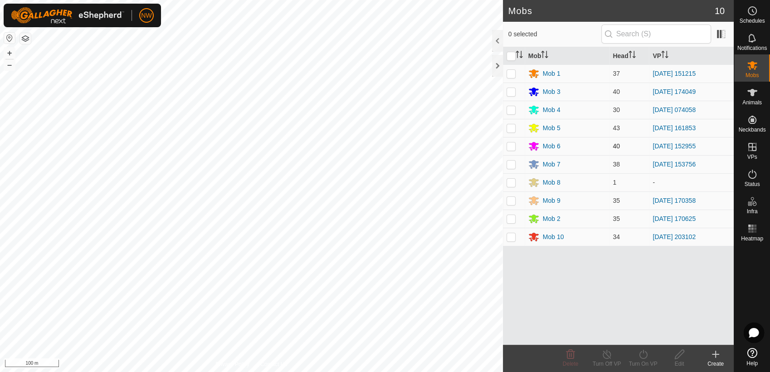
click at [508, 145] on p-checkbox at bounding box center [510, 145] width 9 height 7
checkbox input "true"
click at [645, 355] on icon at bounding box center [643, 354] width 11 height 11
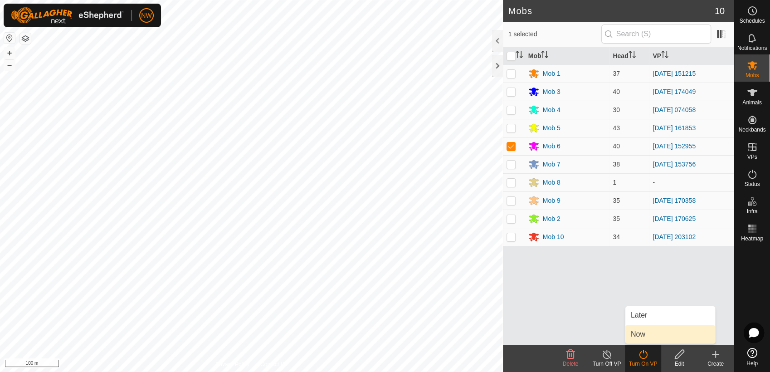
click at [646, 335] on link "Now" at bounding box center [670, 334] width 90 height 18
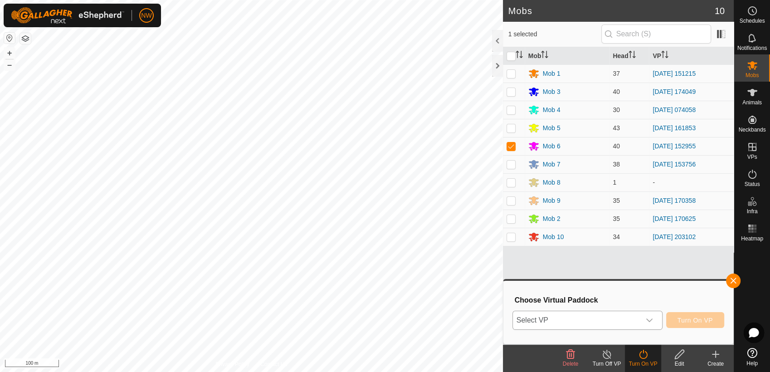
click at [653, 316] on icon "dropdown trigger" at bounding box center [649, 319] width 7 height 7
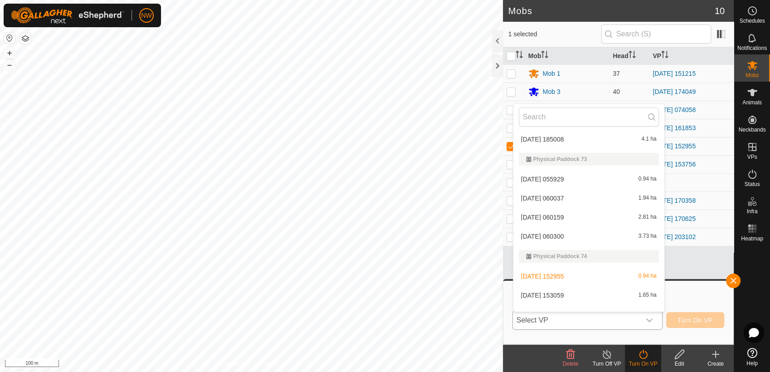
scroll to position [9327, 0]
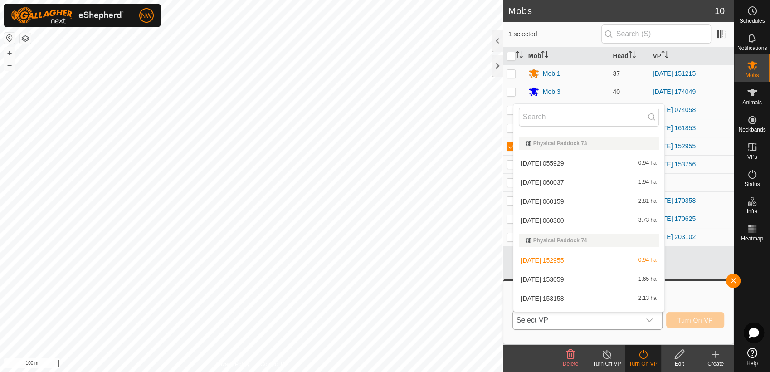
click at [565, 275] on li "[DATE] 153059 1.65 ha" at bounding box center [588, 279] width 151 height 18
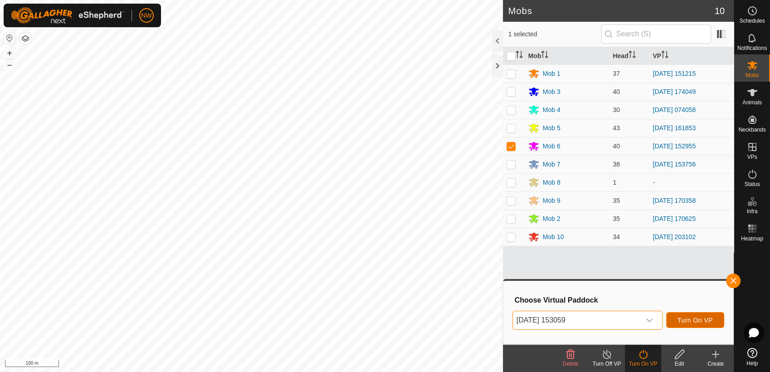
click at [686, 317] on span "Turn On VP" at bounding box center [694, 319] width 35 height 7
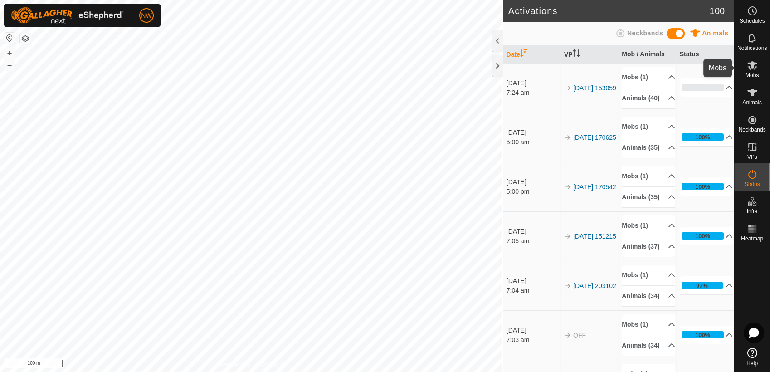
click at [760, 68] on div "Mobs" at bounding box center [752, 67] width 36 height 27
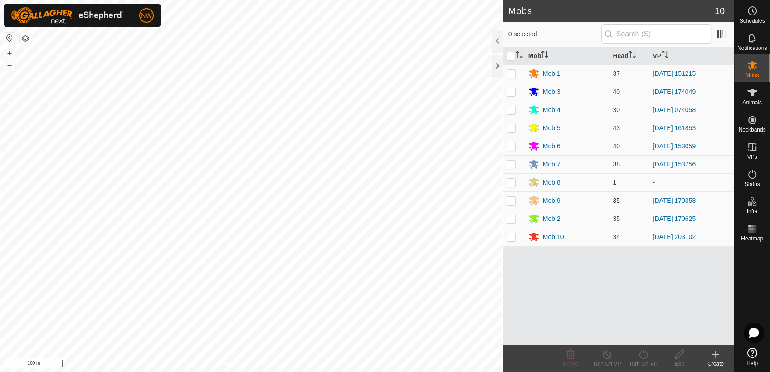
click at [513, 201] on p-checkbox at bounding box center [510, 200] width 9 height 7
checkbox input "true"
click at [643, 357] on icon at bounding box center [643, 354] width 11 height 11
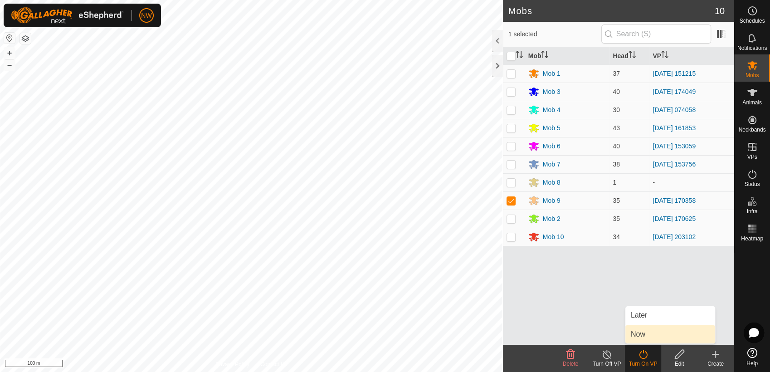
click at [640, 334] on link "Now" at bounding box center [670, 334] width 90 height 18
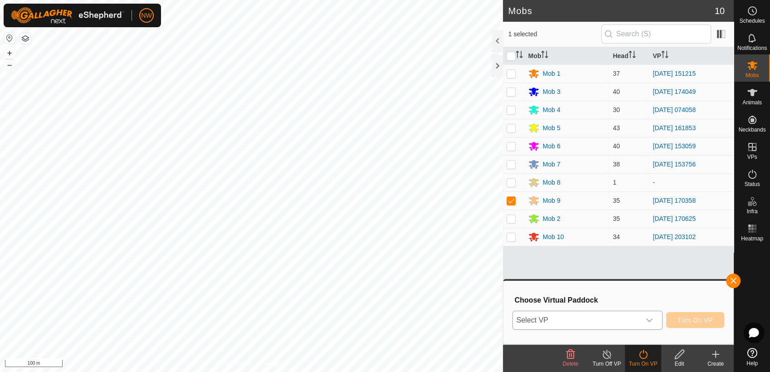
click at [650, 318] on icon "dropdown trigger" at bounding box center [649, 319] width 7 height 7
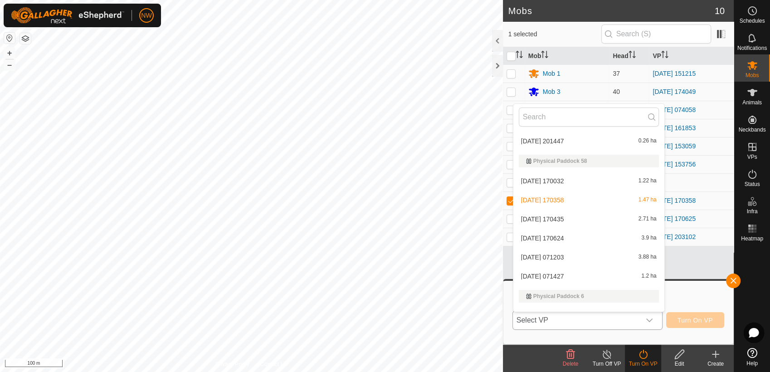
scroll to position [6985, 0]
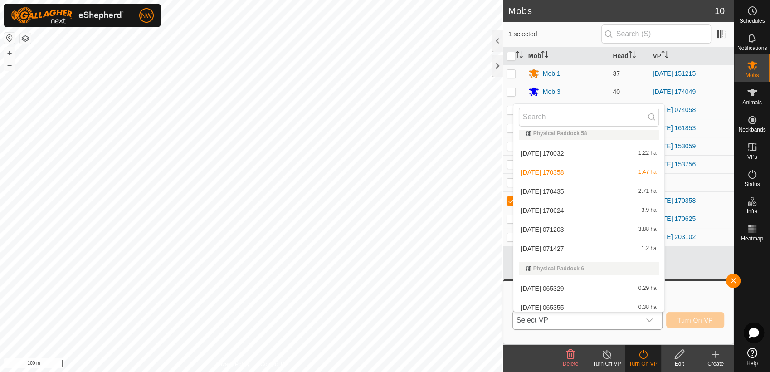
click at [556, 188] on li "[DATE] 170435 2.71 ha" at bounding box center [588, 191] width 151 height 18
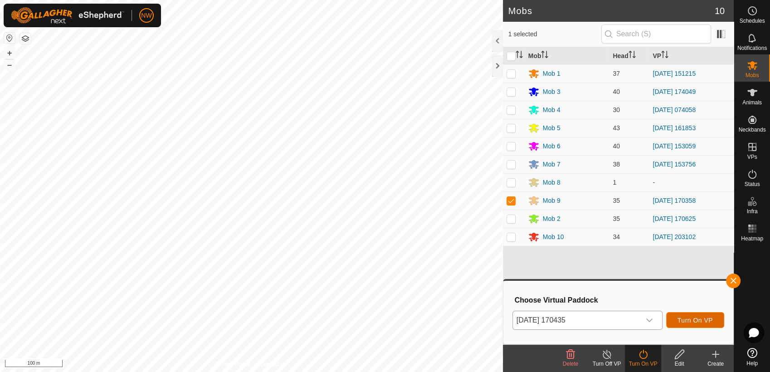
click at [683, 318] on span "Turn On VP" at bounding box center [694, 319] width 35 height 7
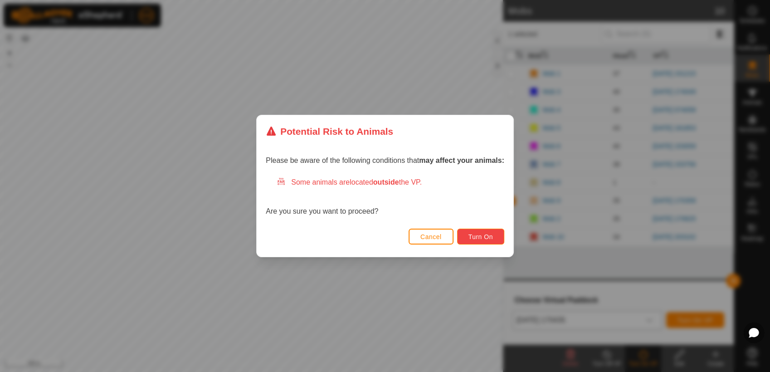
click at [488, 234] on span "Turn On" at bounding box center [480, 236] width 24 height 7
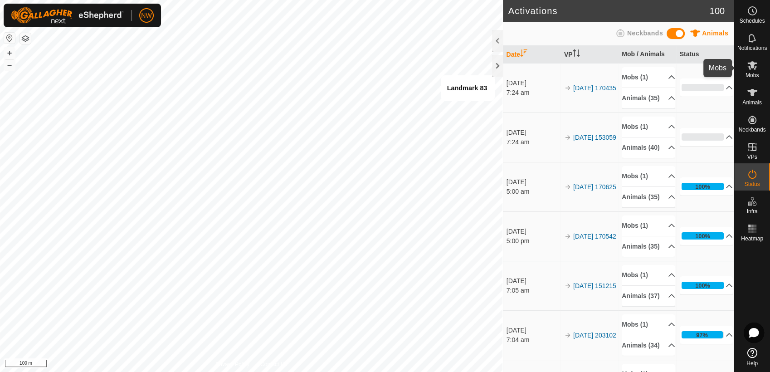
click at [752, 67] on icon at bounding box center [752, 65] width 10 height 9
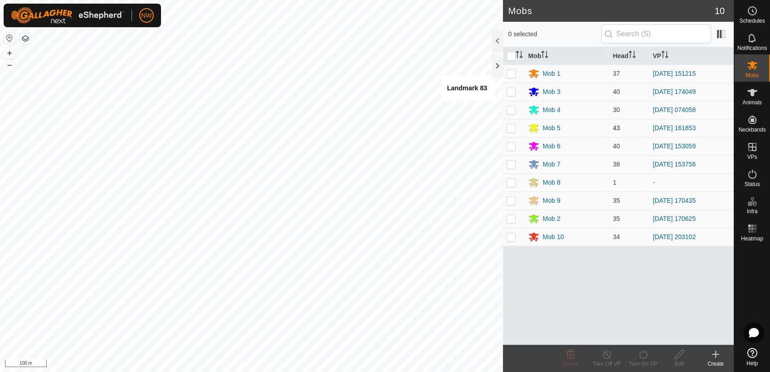
click at [510, 129] on p-checkbox at bounding box center [510, 127] width 9 height 7
checkbox input "true"
click at [641, 355] on icon at bounding box center [643, 354] width 11 height 11
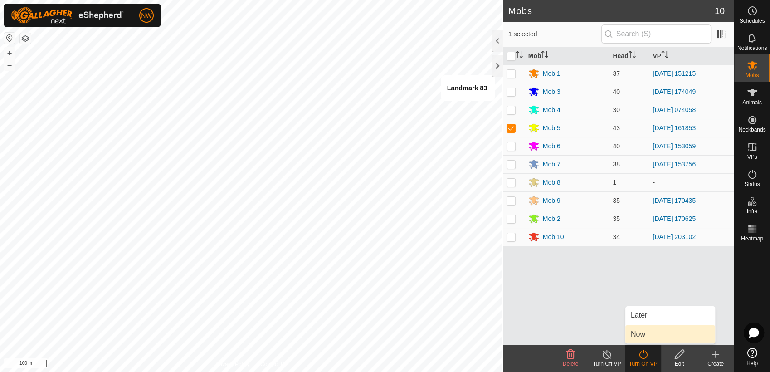
click at [639, 335] on link "Now" at bounding box center [670, 334] width 90 height 18
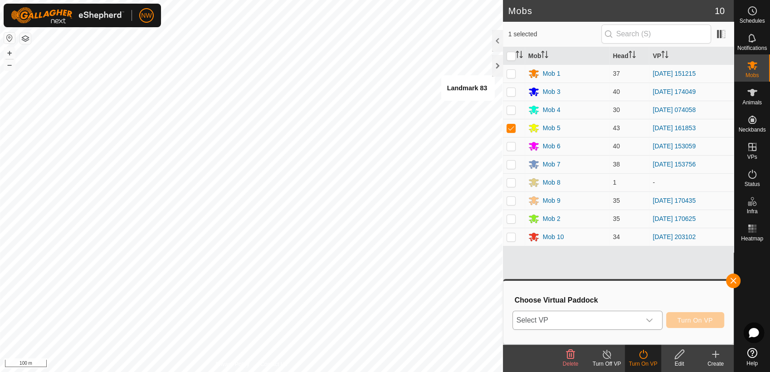
click at [652, 319] on icon "dropdown trigger" at bounding box center [649, 320] width 6 height 4
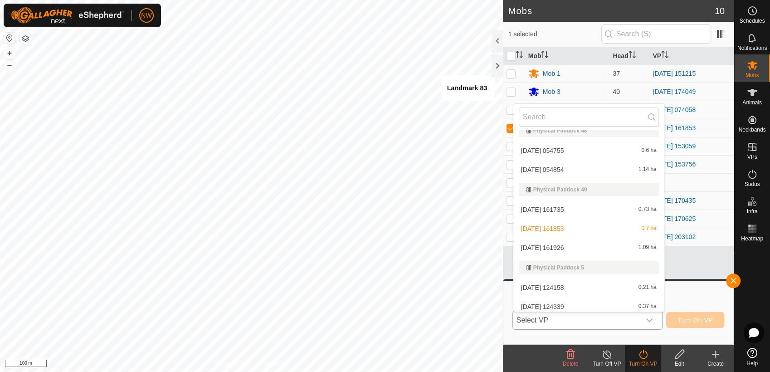
scroll to position [6294, 0]
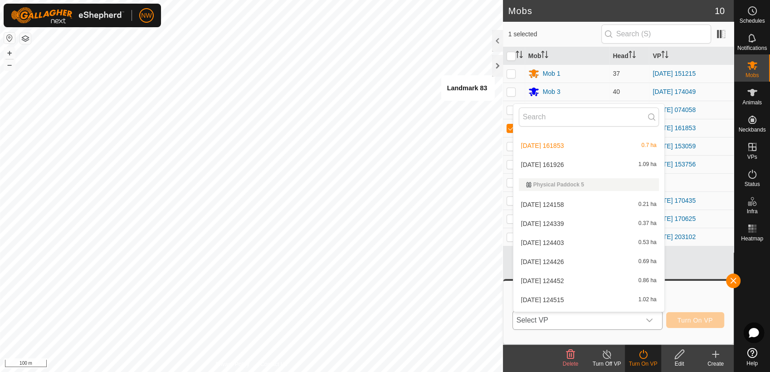
click at [562, 163] on li "[DATE] 161926 1.09 ha" at bounding box center [588, 165] width 151 height 18
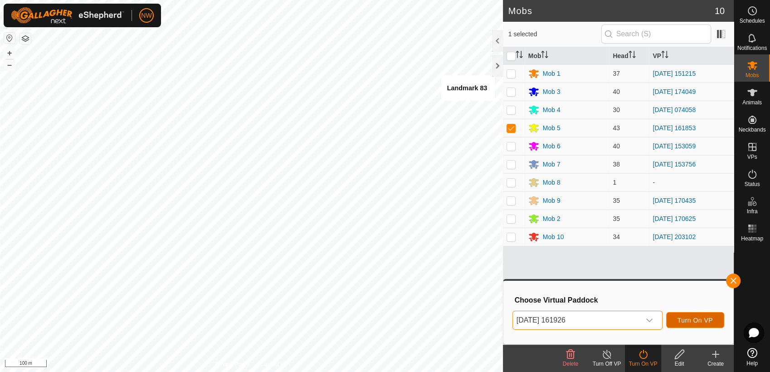
click at [694, 321] on span "Turn On VP" at bounding box center [694, 319] width 35 height 7
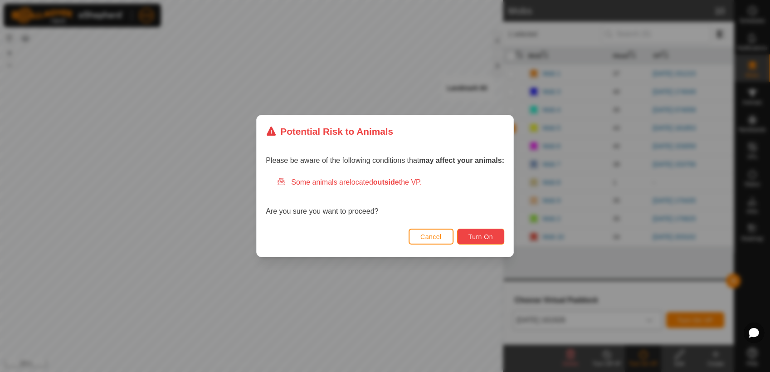
click at [486, 234] on span "Turn On" at bounding box center [480, 236] width 24 height 7
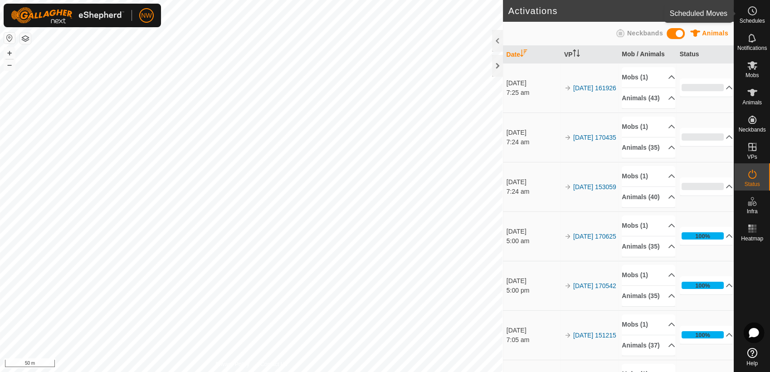
click at [761, 11] on div "Schedules" at bounding box center [752, 13] width 36 height 27
